Goal: Task Accomplishment & Management: Manage account settings

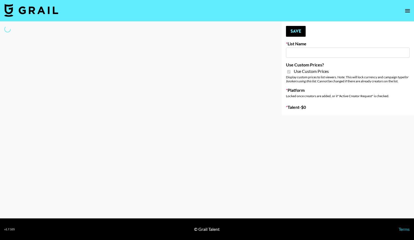
type input "[PERSON_NAME] Make-Up AI Assistant"
checkbox input "true"
select select "Brand"
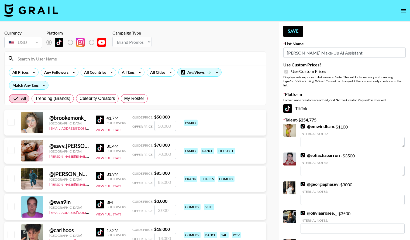
click at [66, 62] on input at bounding box center [138, 58] width 249 height 9
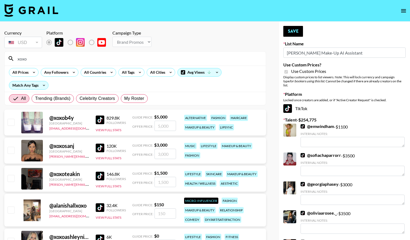
type input "xoxo"
click at [9, 120] on input "checkbox" at bounding box center [11, 122] width 6 height 6
checkbox input "true"
type input "5000"
click at [163, 116] on strong "$ 5,000" at bounding box center [160, 116] width 13 height 5
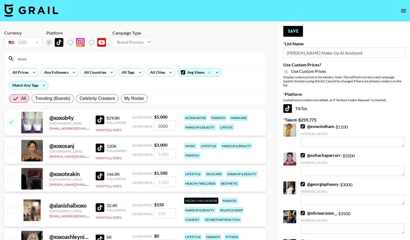
click at [160, 127] on input "5000" at bounding box center [166, 126] width 22 height 10
checkbox input "false"
type input "3"
checkbox input "true"
click at [198, 100] on div "All Trending (Brands) Celebrity Creators My Roster" at bounding box center [135, 98] width 261 height 13
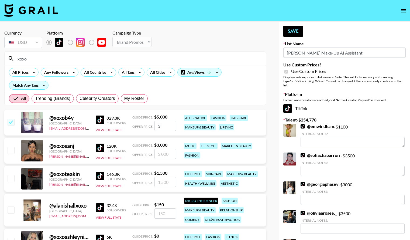
click at [164, 128] on input "3" at bounding box center [166, 126] width 22 height 10
type input "3000"
click at [10, 123] on input "checkbox" at bounding box center [11, 122] width 6 height 6
checkbox input "true"
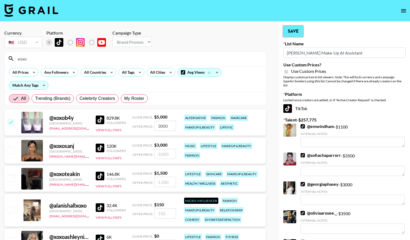
click at [297, 33] on button "Save" at bounding box center [294, 31] width 20 height 11
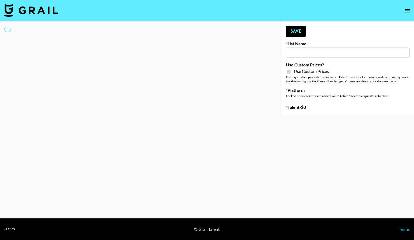
type input "**Noschinko UGC**"
checkbox input "true"
select select "Brand"
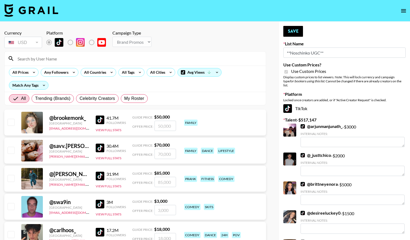
click at [112, 58] on input at bounding box center [138, 58] width 249 height 9
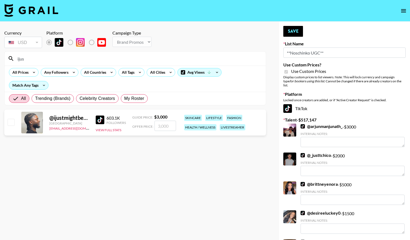
type input "ijus"
click at [14, 119] on input "checkbox" at bounding box center [11, 122] width 6 height 6
checkbox input "true"
type input "3000"
click at [298, 32] on button "Save" at bounding box center [294, 31] width 20 height 11
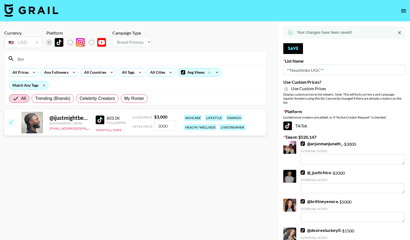
click at [108, 57] on input "ijus" at bounding box center [138, 58] width 249 height 9
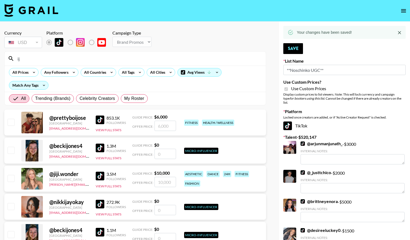
type input "i"
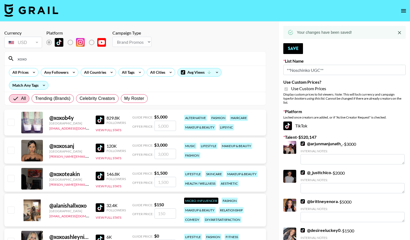
type input "xoxo"
click at [161, 126] on input "number" at bounding box center [166, 126] width 22 height 10
type input "3"
checkbox input "true"
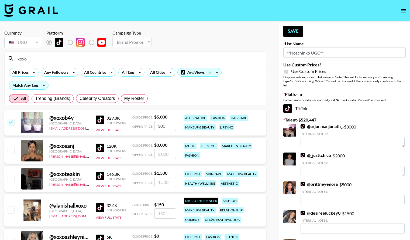
type input "3000"
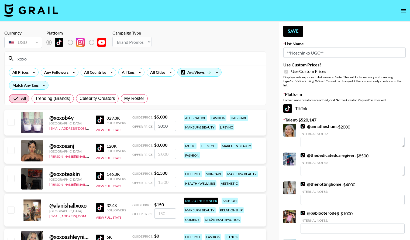
checkbox input "false"
type input "300"
checkbox input "true"
type input "3"
click at [11, 122] on input "checkbox" at bounding box center [11, 122] width 6 height 6
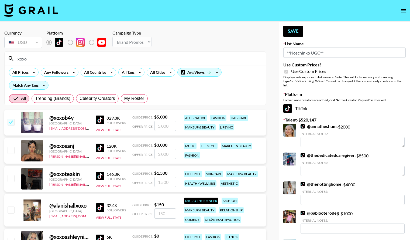
checkbox input "true"
type input "5000"
click at [296, 34] on button "Save" at bounding box center [294, 31] width 20 height 11
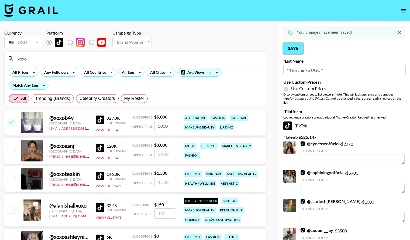
click at [294, 53] on button "Save" at bounding box center [294, 48] width 20 height 11
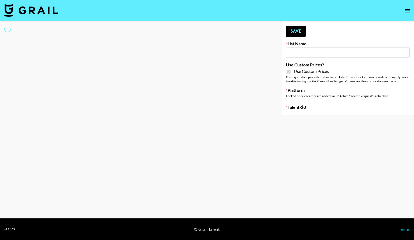
type input "Hetras"
checkbox input "true"
select select "Brand"
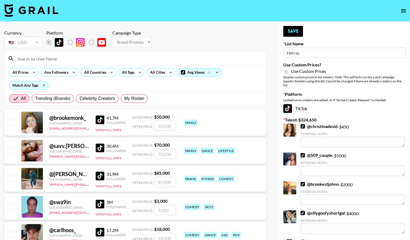
click at [111, 55] on input at bounding box center [138, 58] width 249 height 9
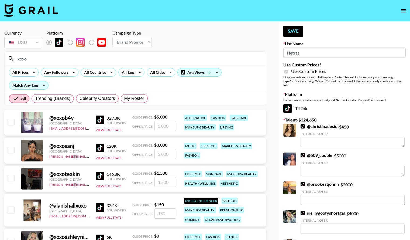
type input "xoxo"
click at [10, 120] on input "checkbox" at bounding box center [11, 122] width 6 height 6
checkbox input "true"
type input "5000"
click at [159, 129] on input "5000" at bounding box center [166, 126] width 22 height 10
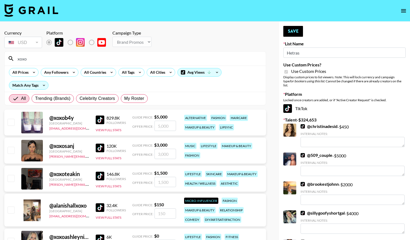
checkbox input "true"
type input "3000"
click at [296, 27] on button "Save" at bounding box center [294, 31] width 20 height 11
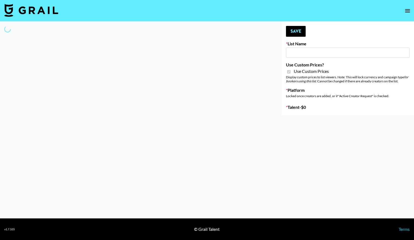
type input "LISEN Watch"
checkbox input "true"
select select "Brand"
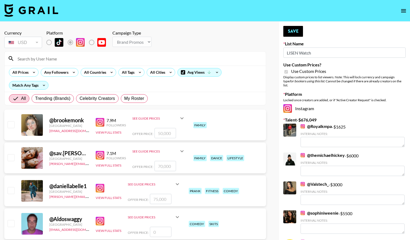
click at [103, 56] on input at bounding box center [138, 58] width 249 height 9
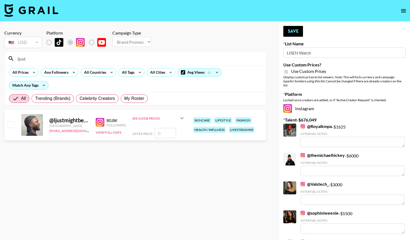
type input "ijust"
click at [167, 136] on input "number" at bounding box center [166, 133] width 22 height 10
checkbox input "true"
type input "1000"
click at [295, 33] on button "Save" at bounding box center [294, 31] width 20 height 11
